Goal: Browse casually: Explore the website without a specific task or goal

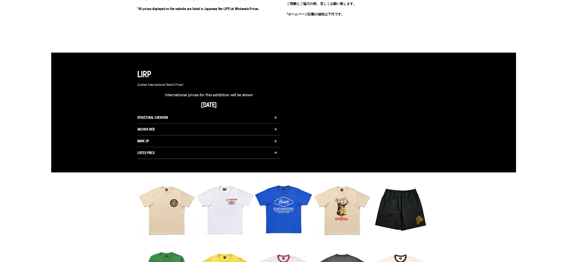
scroll to position [341, 0]
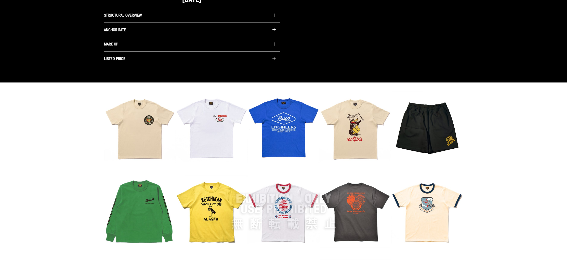
scroll to position [464, 0]
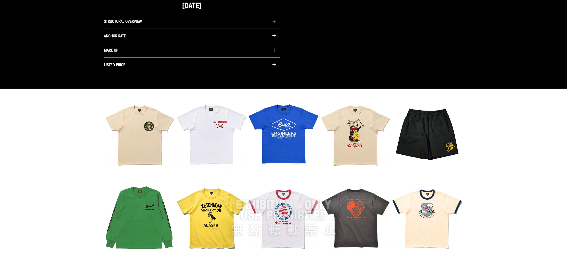
click at [139, 126] on img at bounding box center [284, 216] width 360 height 239
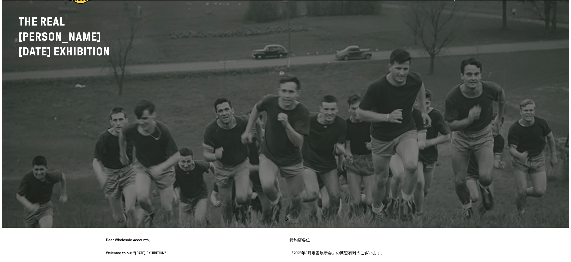
scroll to position [0, 0]
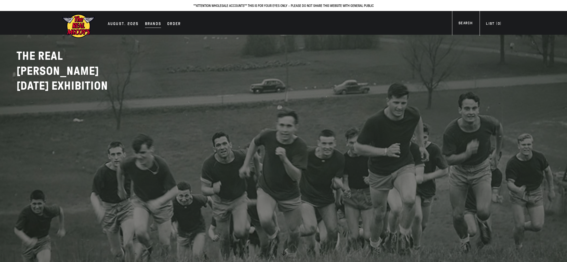
click at [153, 25] on div "Brands" at bounding box center [153, 24] width 16 height 7
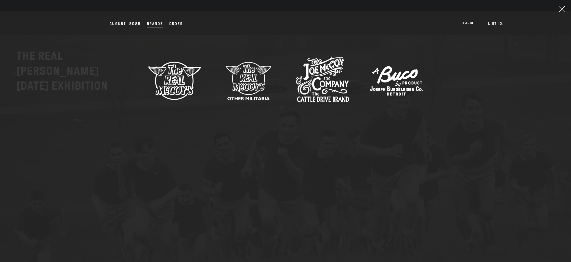
click at [177, 77] on img at bounding box center [175, 81] width 54 height 54
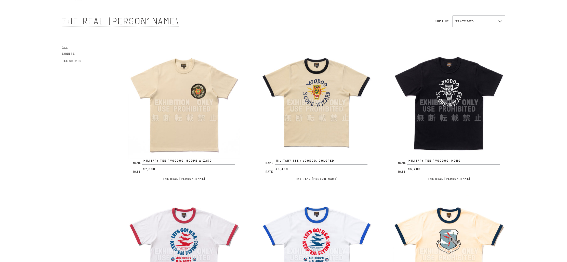
scroll to position [28, 0]
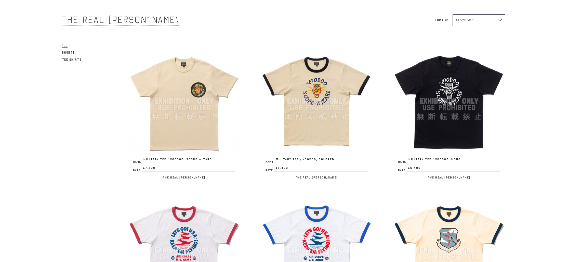
click at [186, 127] on img at bounding box center [184, 101] width 112 height 112
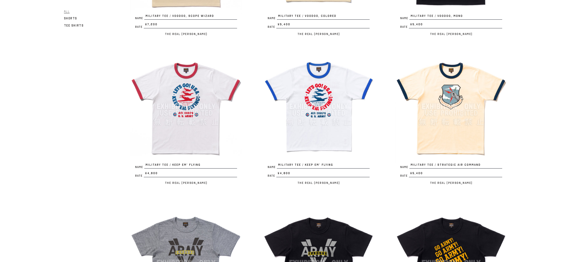
scroll to position [0, 0]
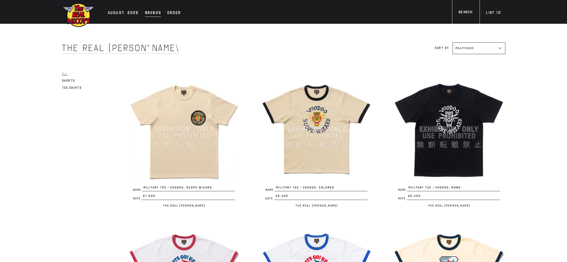
click at [155, 14] on div "Brands" at bounding box center [153, 13] width 16 height 7
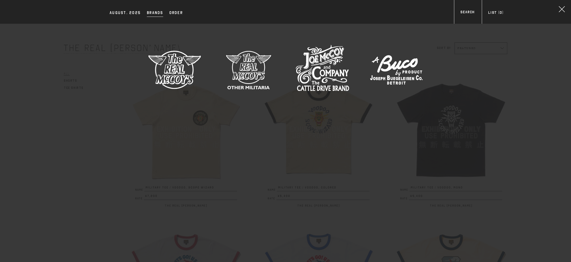
click at [244, 61] on img at bounding box center [249, 70] width 54 height 54
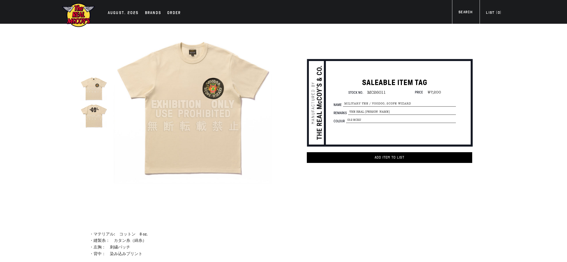
click at [101, 118] on img at bounding box center [93, 114] width 27 height 27
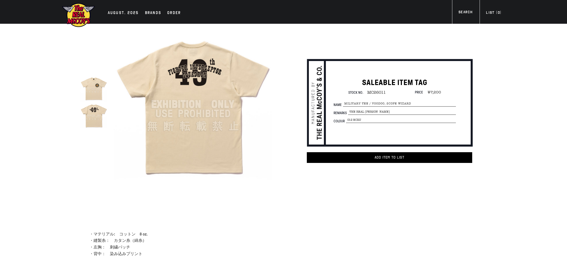
click at [90, 114] on img at bounding box center [93, 114] width 27 height 27
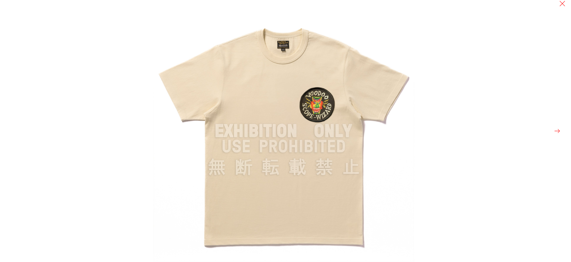
click at [267, 88] on img at bounding box center [284, 131] width 262 height 262
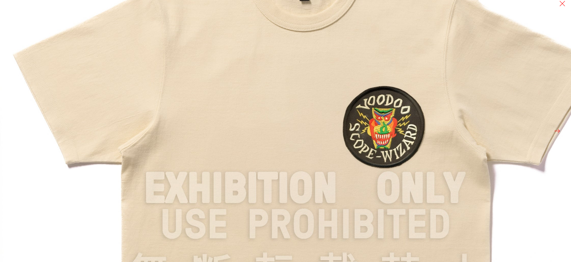
click at [265, 87] on img at bounding box center [306, 188] width 612 height 612
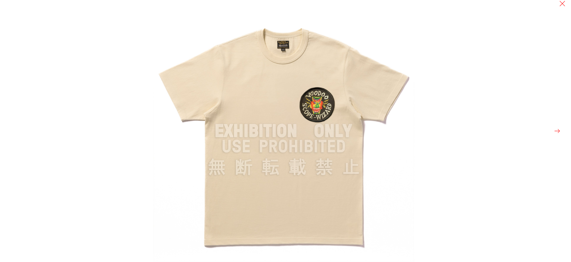
click at [117, 46] on div at bounding box center [285, 131] width 571 height 262
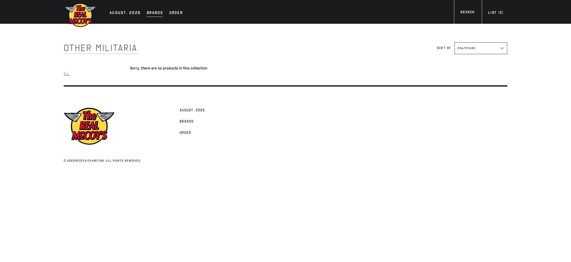
click at [156, 14] on div "Brands" at bounding box center [155, 13] width 16 height 7
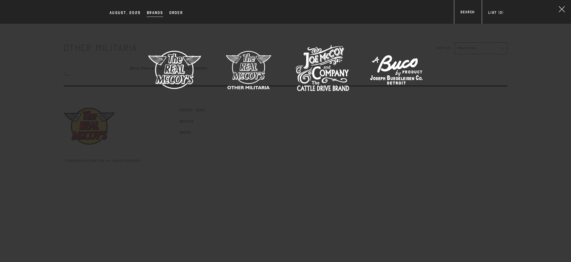
click at [325, 52] on img at bounding box center [323, 70] width 54 height 54
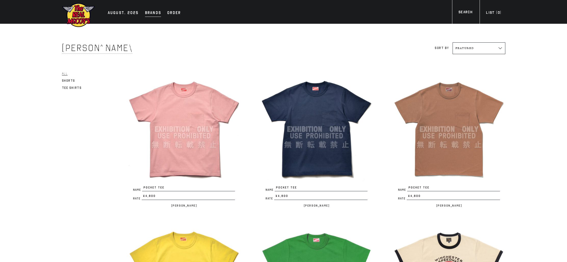
click at [156, 14] on div "Brands" at bounding box center [153, 13] width 16 height 7
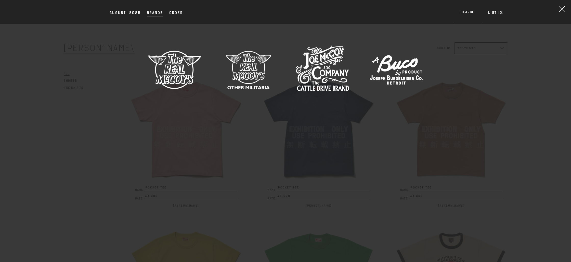
click at [385, 67] on img at bounding box center [397, 70] width 54 height 54
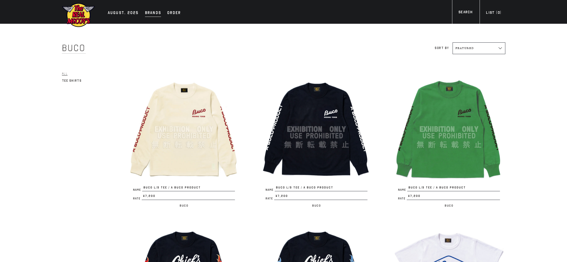
click at [154, 11] on div "Brands" at bounding box center [153, 13] width 16 height 7
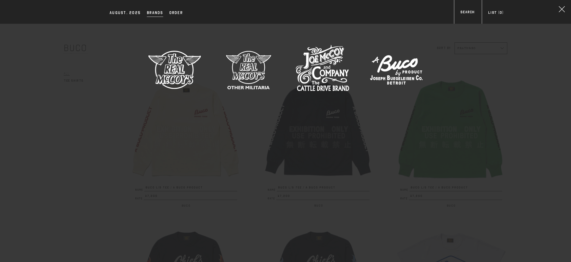
click at [303, 62] on img at bounding box center [323, 70] width 54 height 54
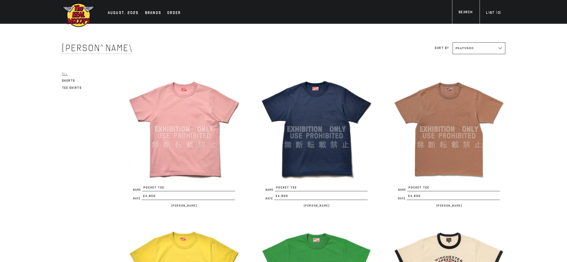
click at [183, 128] on img at bounding box center [184, 129] width 112 height 112
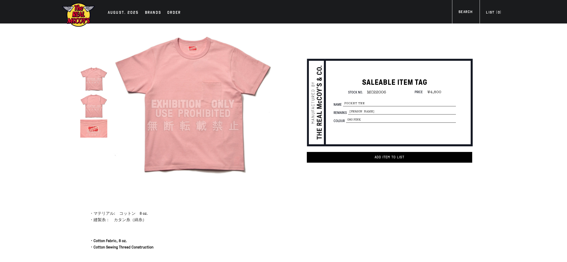
scroll to position [14, 0]
